Goal: Task Accomplishment & Management: Use online tool/utility

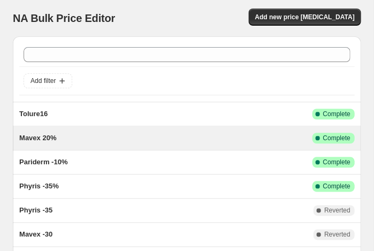
click at [53, 138] on span "Mavex 20%" at bounding box center [37, 138] width 37 height 8
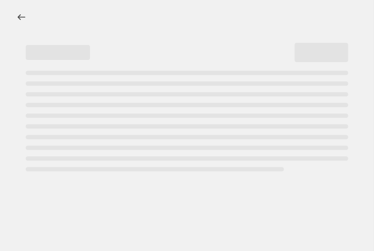
select select "percentage"
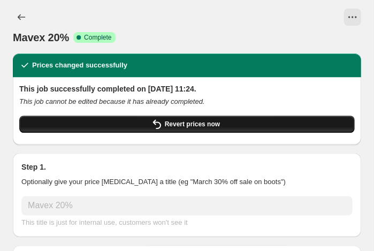
click at [151, 122] on icon "button" at bounding box center [156, 124] width 13 height 13
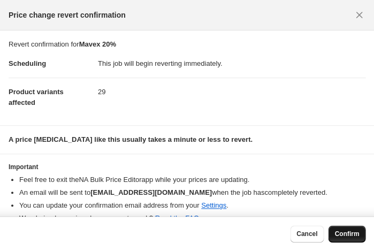
click at [346, 235] on span "Confirm" at bounding box center [346, 234] width 25 height 9
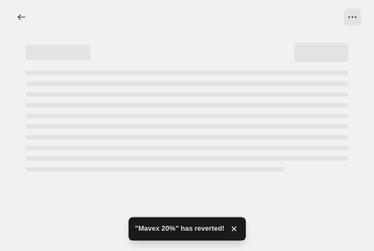
select select "percentage"
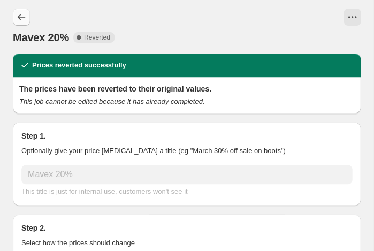
click at [26, 20] on icon "Price change jobs" at bounding box center [21, 17] width 11 height 11
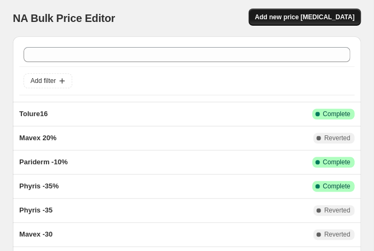
click at [285, 20] on span "Add new price [MEDICAL_DATA]" at bounding box center [305, 17] width 100 height 9
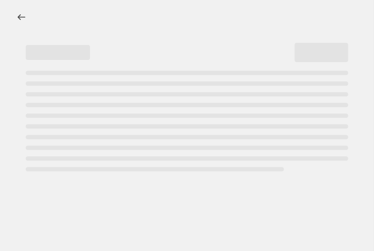
select select "percentage"
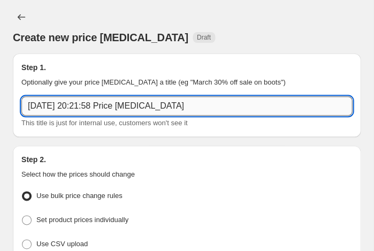
click at [216, 100] on input "2 Oct 2025 at 20:21:58 Price change job" at bounding box center [186, 105] width 331 height 19
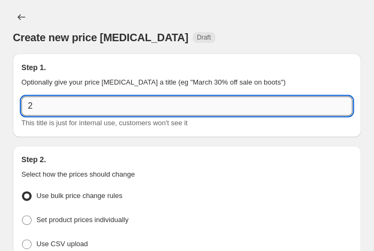
type input "2"
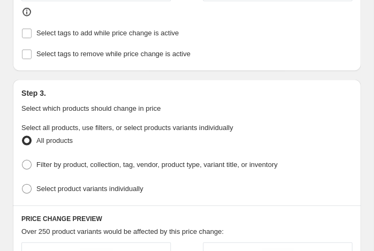
scroll to position [658, 0]
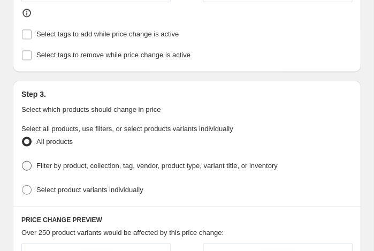
type input "mavex 10"
click at [26, 161] on span at bounding box center [27, 166] width 10 height 10
click at [22, 161] on input "Filter by product, collection, tag, vendor, product type, variant title, or inv…" at bounding box center [22, 161] width 1 height 1
radio input "true"
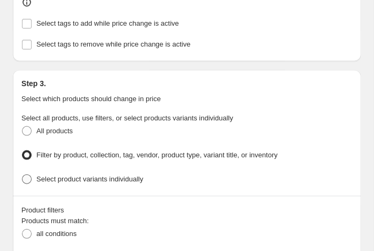
click at [28, 174] on span at bounding box center [27, 179] width 10 height 10
click at [22, 174] on input "Select product variants individually" at bounding box center [22, 174] width 1 height 1
radio input "true"
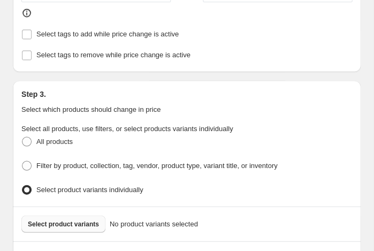
click at [63, 219] on span "Select product variants" at bounding box center [63, 223] width 71 height 9
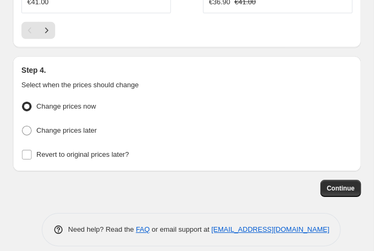
scroll to position [1356, 0]
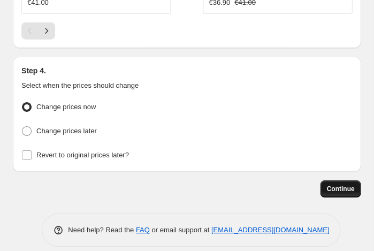
click at [342, 185] on span "Continue" at bounding box center [340, 189] width 28 height 9
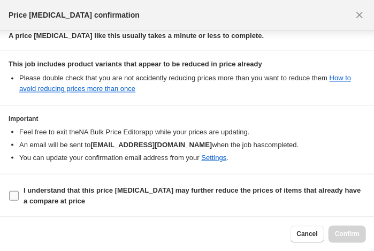
scroll to position [171, 0]
click at [12, 195] on input "I understand that this price [MEDICAL_DATA] may further reduce the prices of it…" at bounding box center [14, 195] width 10 height 10
checkbox input "true"
click at [345, 232] on span "Confirm" at bounding box center [346, 234] width 25 height 9
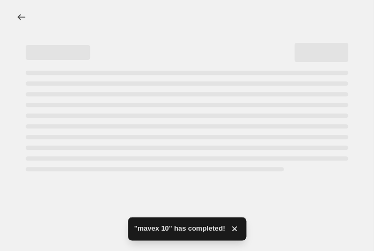
select select "percentage"
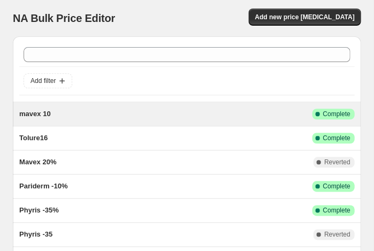
click at [39, 117] on span "mavex 10" at bounding box center [35, 114] width 32 height 8
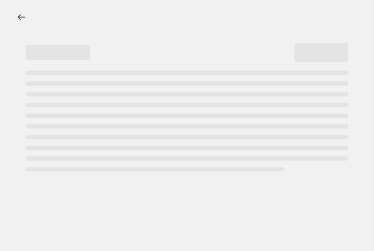
select select "percentage"
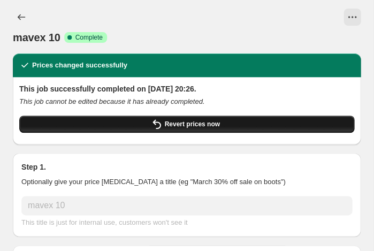
click at [200, 122] on span "Revert prices now" at bounding box center [191, 124] width 55 height 9
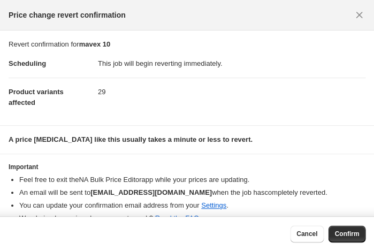
click at [334, 220] on div "Cancel Confirm" at bounding box center [187, 233] width 374 height 35
click at [338, 232] on span "Confirm" at bounding box center [346, 234] width 25 height 9
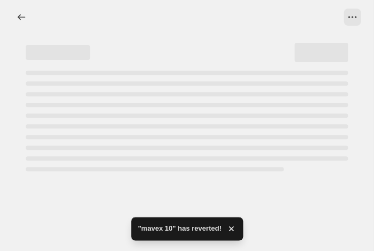
select select "percentage"
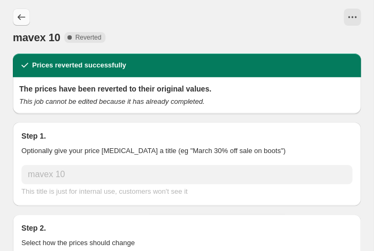
click at [26, 23] on button "Price change jobs" at bounding box center [21, 17] width 17 height 17
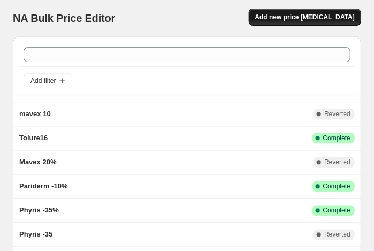
click at [285, 17] on span "Add new price [MEDICAL_DATA]" at bounding box center [305, 17] width 100 height 9
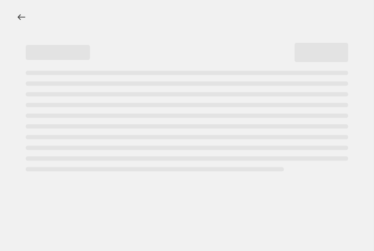
select select "percentage"
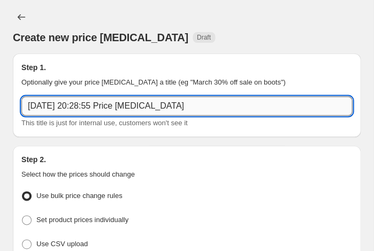
click at [171, 107] on input "[DATE] 20:28:55 Price [MEDICAL_DATA]" at bounding box center [186, 105] width 331 height 19
click at [207, 109] on input "[DATE] 20:28:55 Price [MEDICAL_DATA]" at bounding box center [186, 105] width 331 height 19
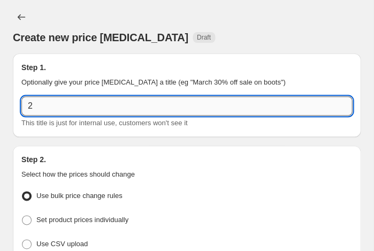
type input "2"
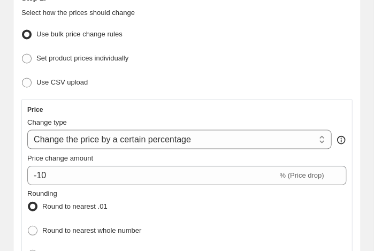
scroll to position [171, 0]
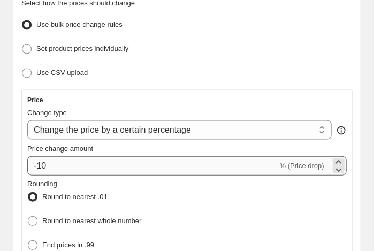
type input "mavex 15"
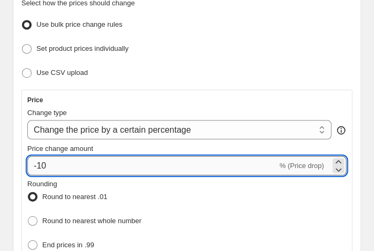
click at [112, 161] on input "-10" at bounding box center [152, 165] width 250 height 19
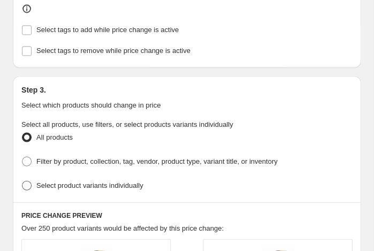
scroll to position [663, 0]
type input "-15"
click at [31, 180] on span at bounding box center [27, 185] width 10 height 10
click at [22, 180] on input "Select product variants individually" at bounding box center [22, 180] width 1 height 1
radio input "true"
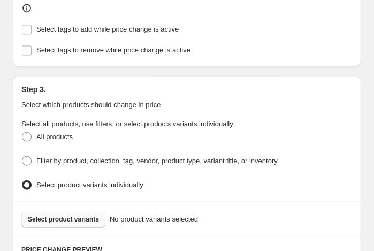
click at [51, 215] on span "Select product variants" at bounding box center [63, 219] width 71 height 9
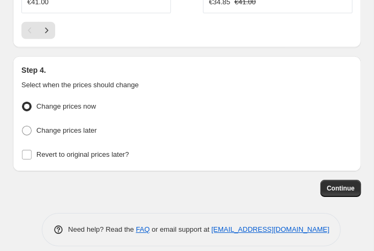
scroll to position [1356, 0]
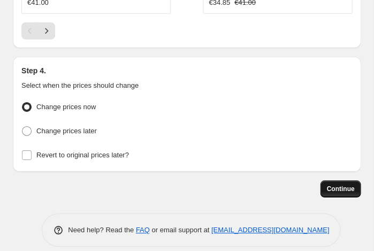
click at [344, 185] on span "Continue" at bounding box center [340, 189] width 28 height 9
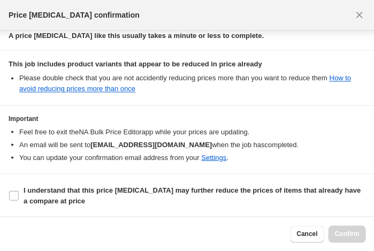
scroll to position [171, 0]
click at [17, 194] on input "I understand that this price [MEDICAL_DATA] may further reduce the prices of it…" at bounding box center [14, 195] width 10 height 10
checkbox input "true"
click at [344, 230] on span "Confirm" at bounding box center [346, 234] width 25 height 9
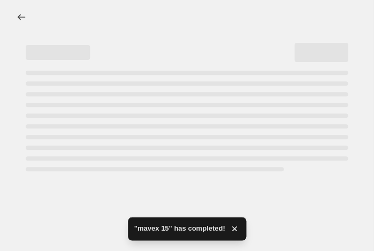
select select "percentage"
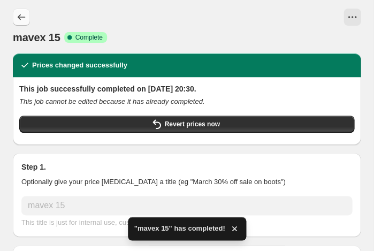
click at [22, 13] on icon "Price change jobs" at bounding box center [21, 17] width 11 height 11
